Goal: Task Accomplishment & Management: Complete application form

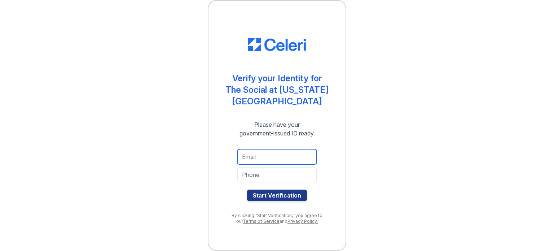
click at [272, 150] on input "email" at bounding box center [276, 156] width 79 height 15
type input "[EMAIL_ADDRESS][DOMAIN_NAME]"
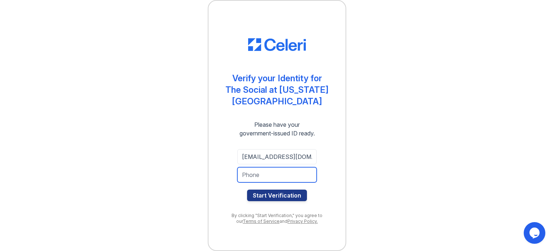
click at [263, 170] on input "tel" at bounding box center [276, 174] width 79 height 15
type input "2245015792"
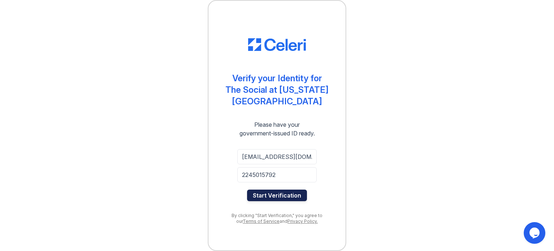
click at [274, 190] on button "Start Verification" at bounding box center [277, 195] width 60 height 12
